Goal: Information Seeking & Learning: Learn about a topic

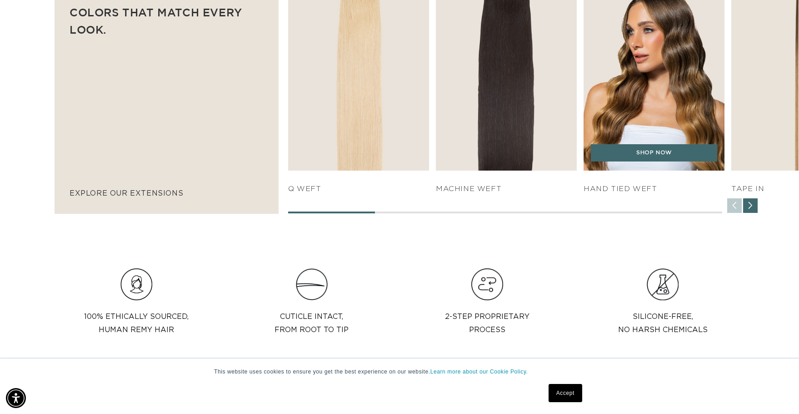
scroll to position [0, 735]
click at [629, 192] on h4 "HAND TIED WEFT" at bounding box center [654, 189] width 141 height 10
click at [662, 151] on link "SHOP NOW" at bounding box center [654, 152] width 126 height 17
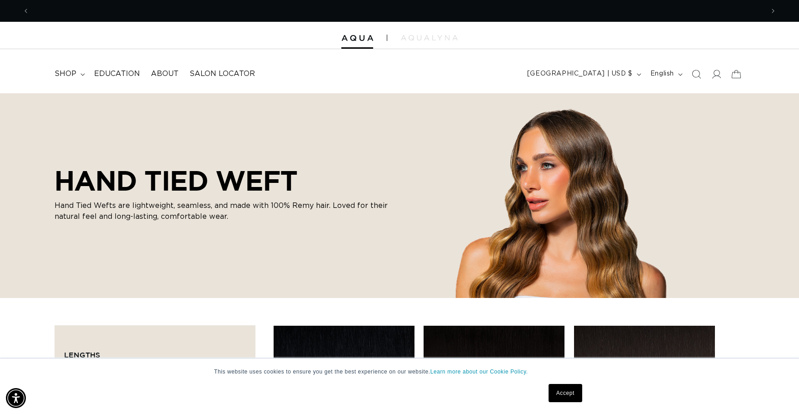
scroll to position [0, 1469]
click at [117, 73] on span "Education" at bounding box center [117, 74] width 46 height 10
click at [170, 73] on span "About" at bounding box center [165, 74] width 28 height 10
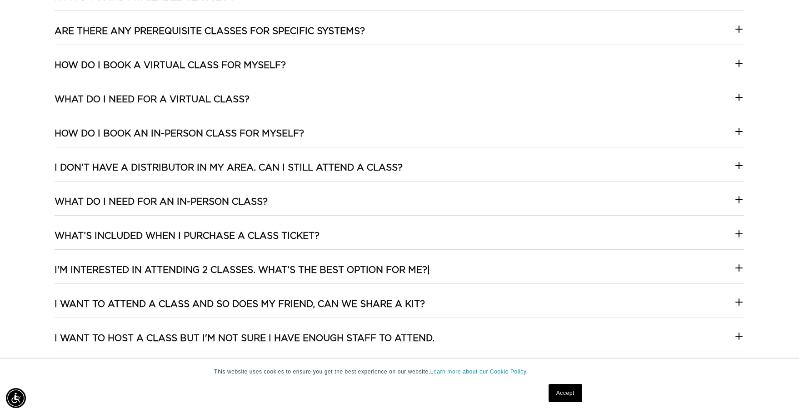
scroll to position [0, 735]
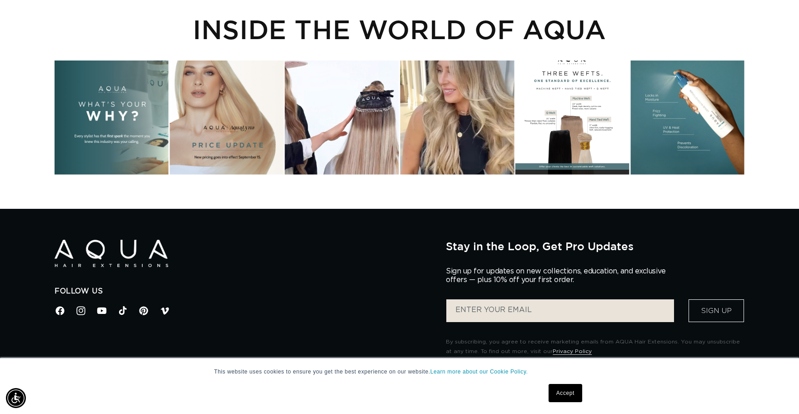
scroll to position [0, 1469]
